Goal: Check status: Check status

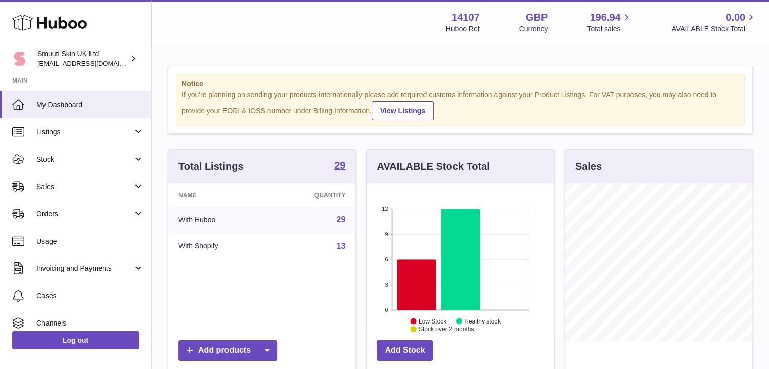
scroll to position [158, 187]
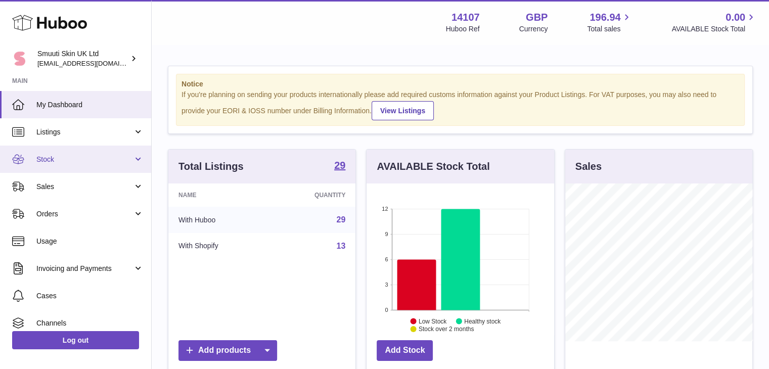
click at [139, 158] on link "Stock" at bounding box center [75, 159] width 151 height 27
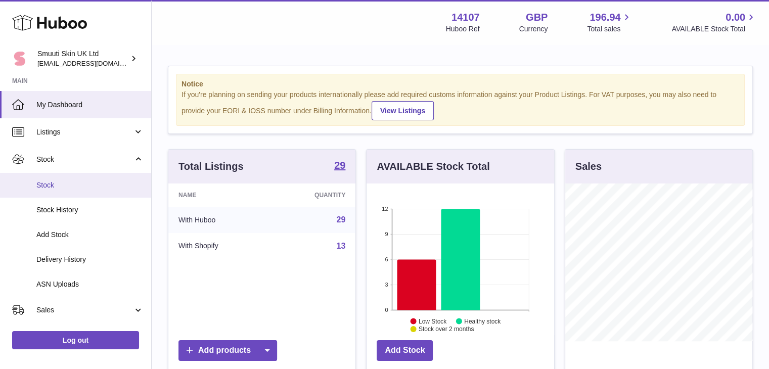
click at [47, 182] on span "Stock" at bounding box center [89, 185] width 107 height 10
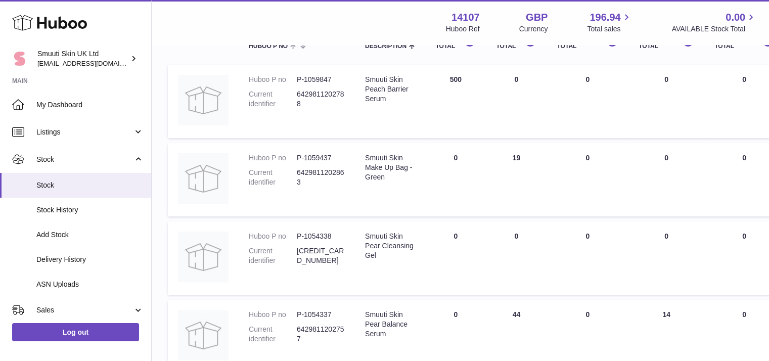
scroll to position [139, 0]
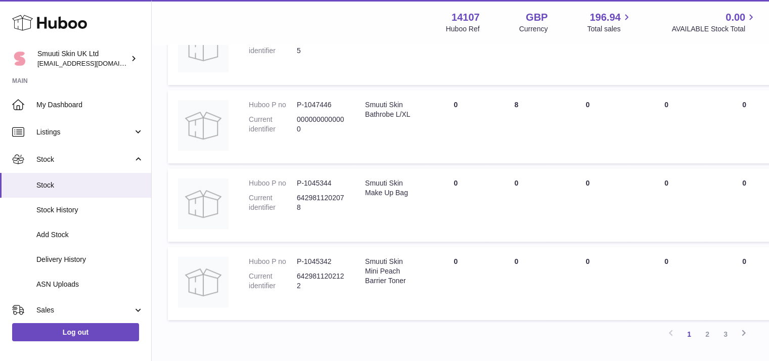
scroll to position [660, 0]
click at [709, 334] on link "2" at bounding box center [707, 332] width 18 height 18
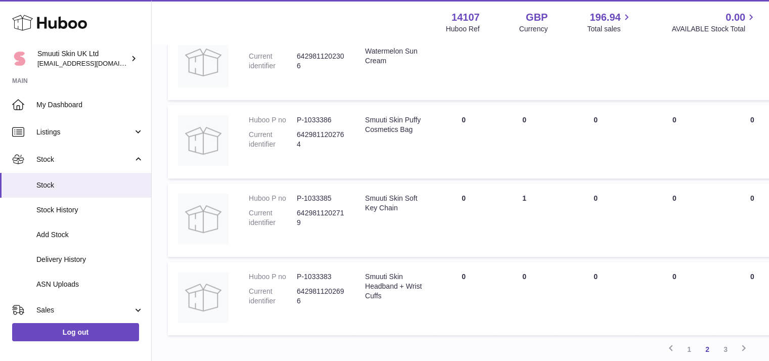
scroll to position [666, 0]
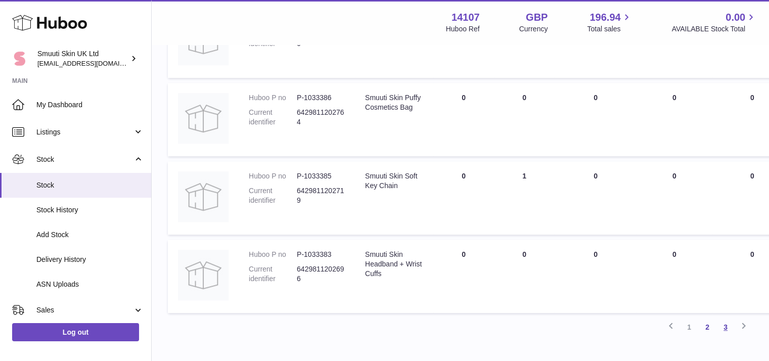
click at [725, 328] on link "3" at bounding box center [725, 327] width 18 height 18
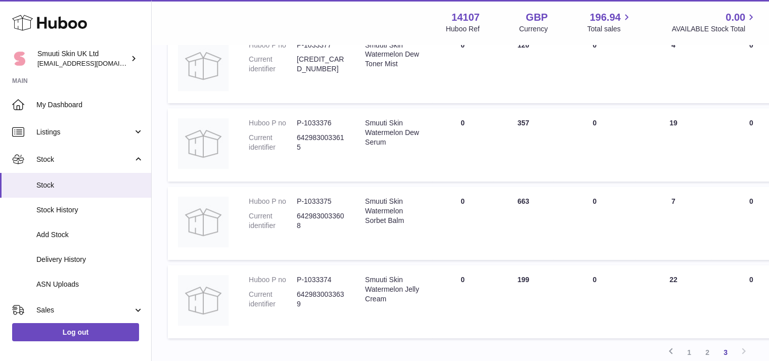
scroll to position [649, 0]
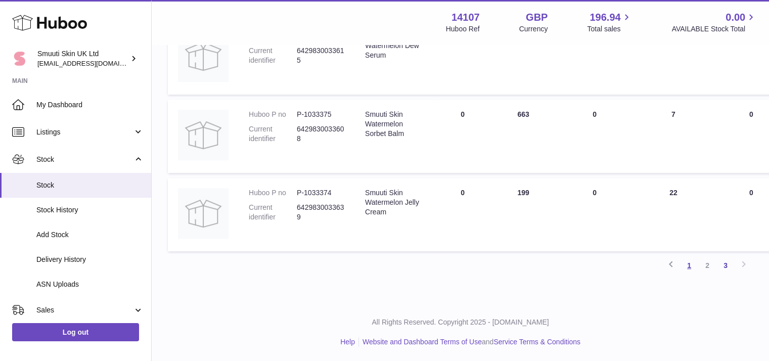
click at [693, 263] on link "1" at bounding box center [689, 265] width 18 height 18
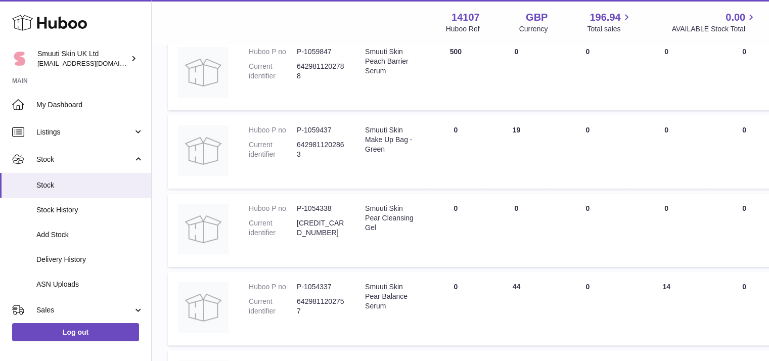
scroll to position [162, 0]
